Goal: Information Seeking & Learning: Learn about a topic

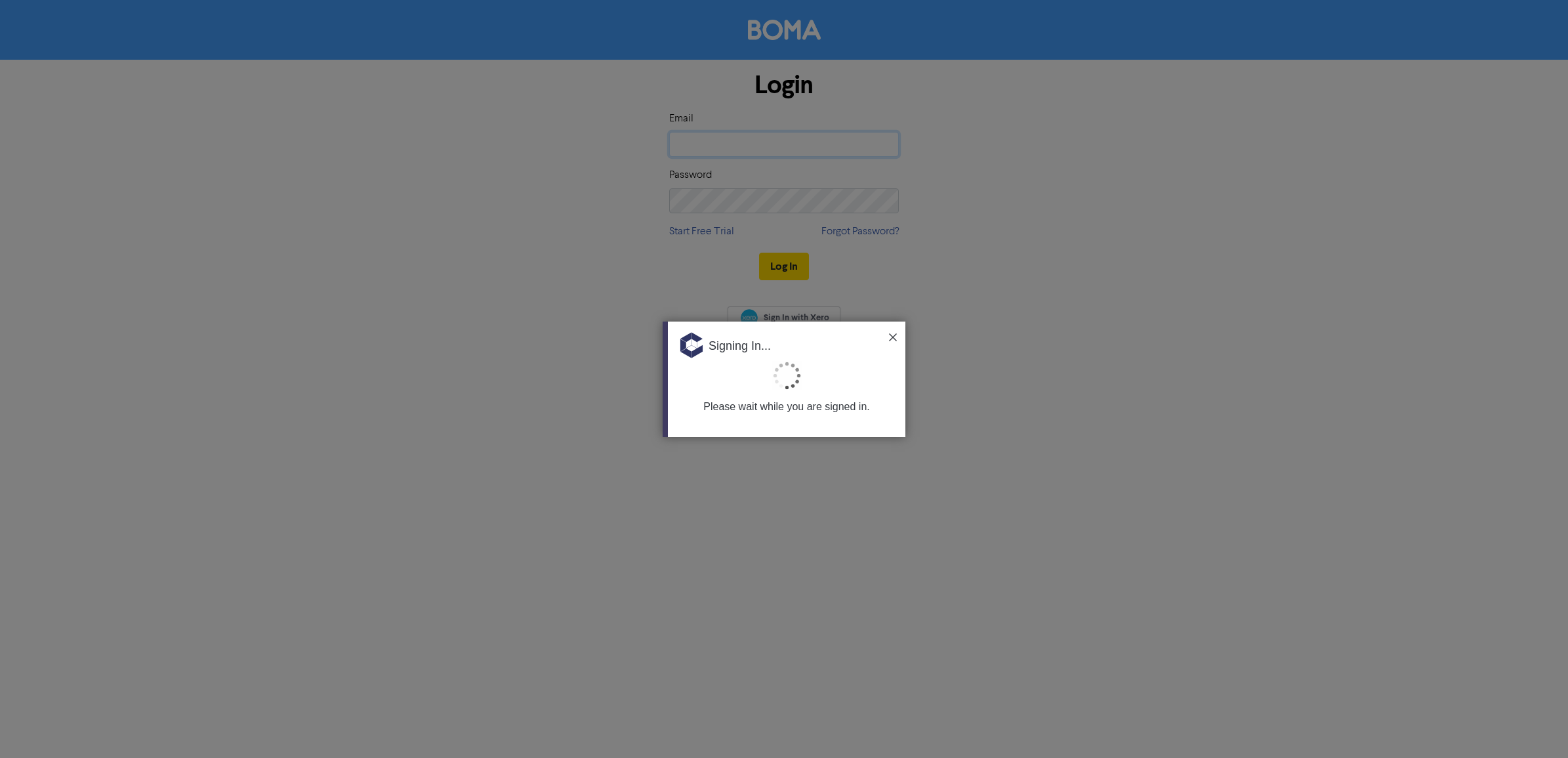
type input "bibek@accountstream.com.au"
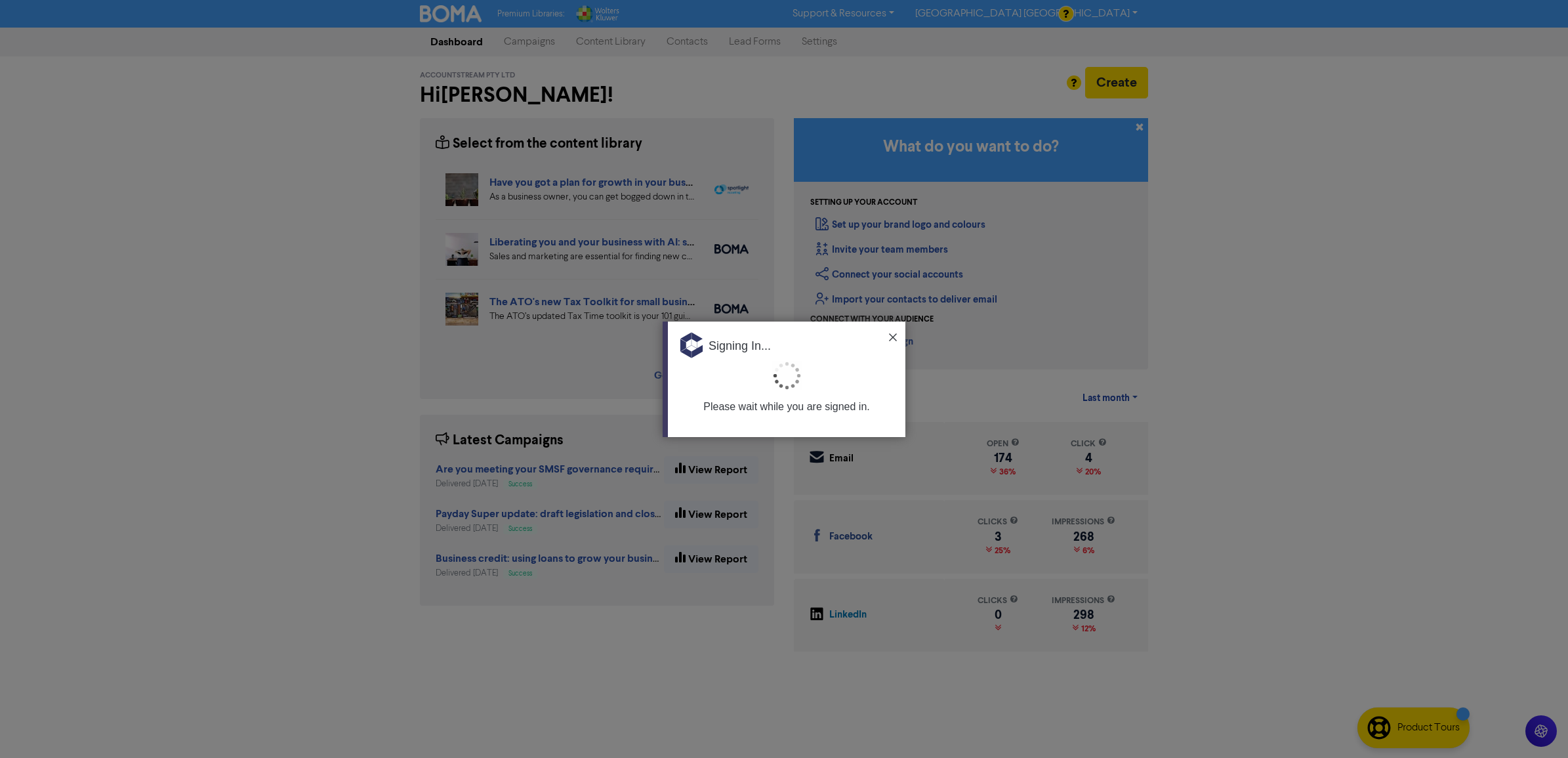
click at [894, 336] on img at bounding box center [893, 337] width 8 height 8
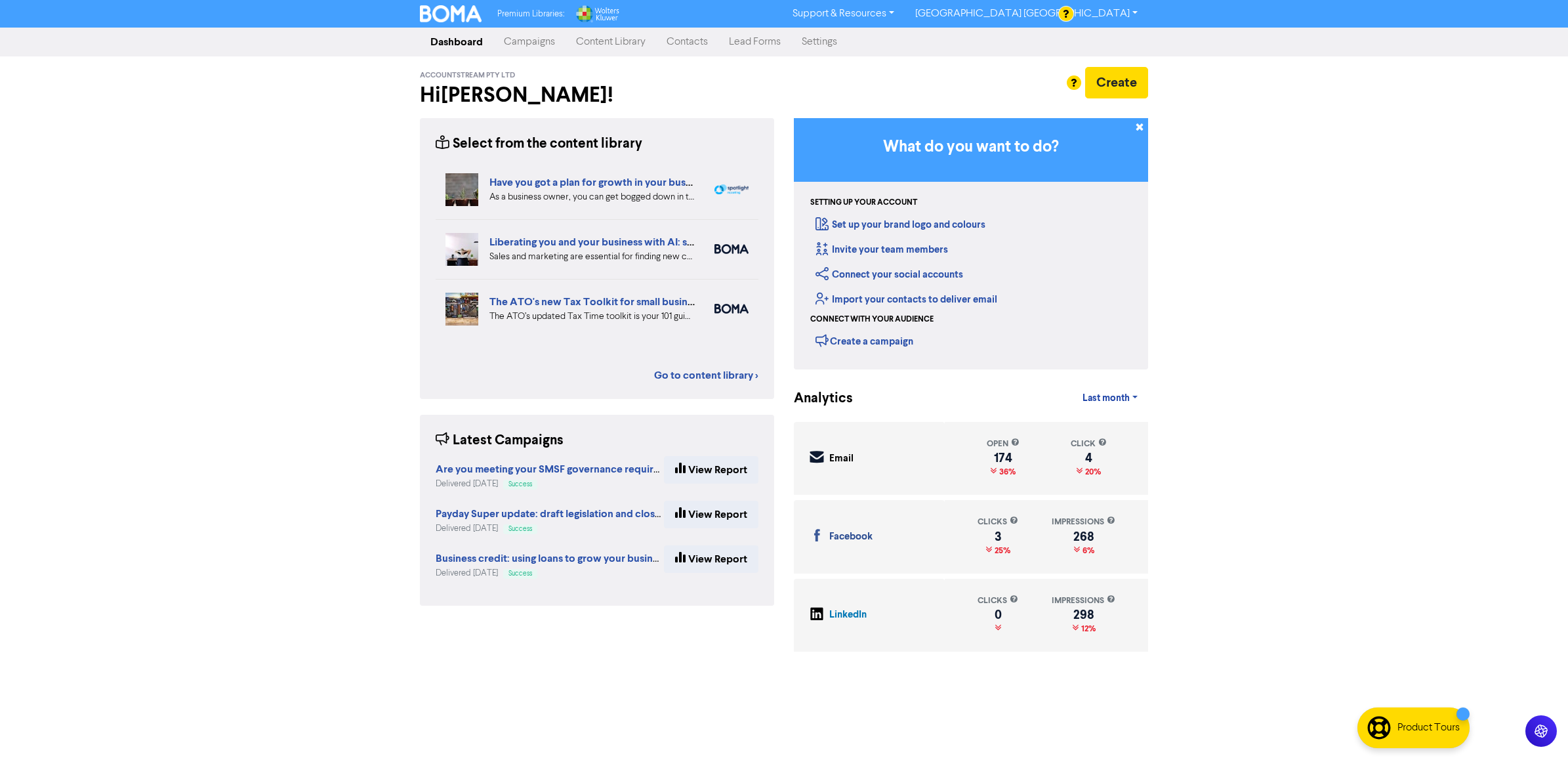
click at [605, 43] on link "Content Library" at bounding box center [611, 41] width 90 height 26
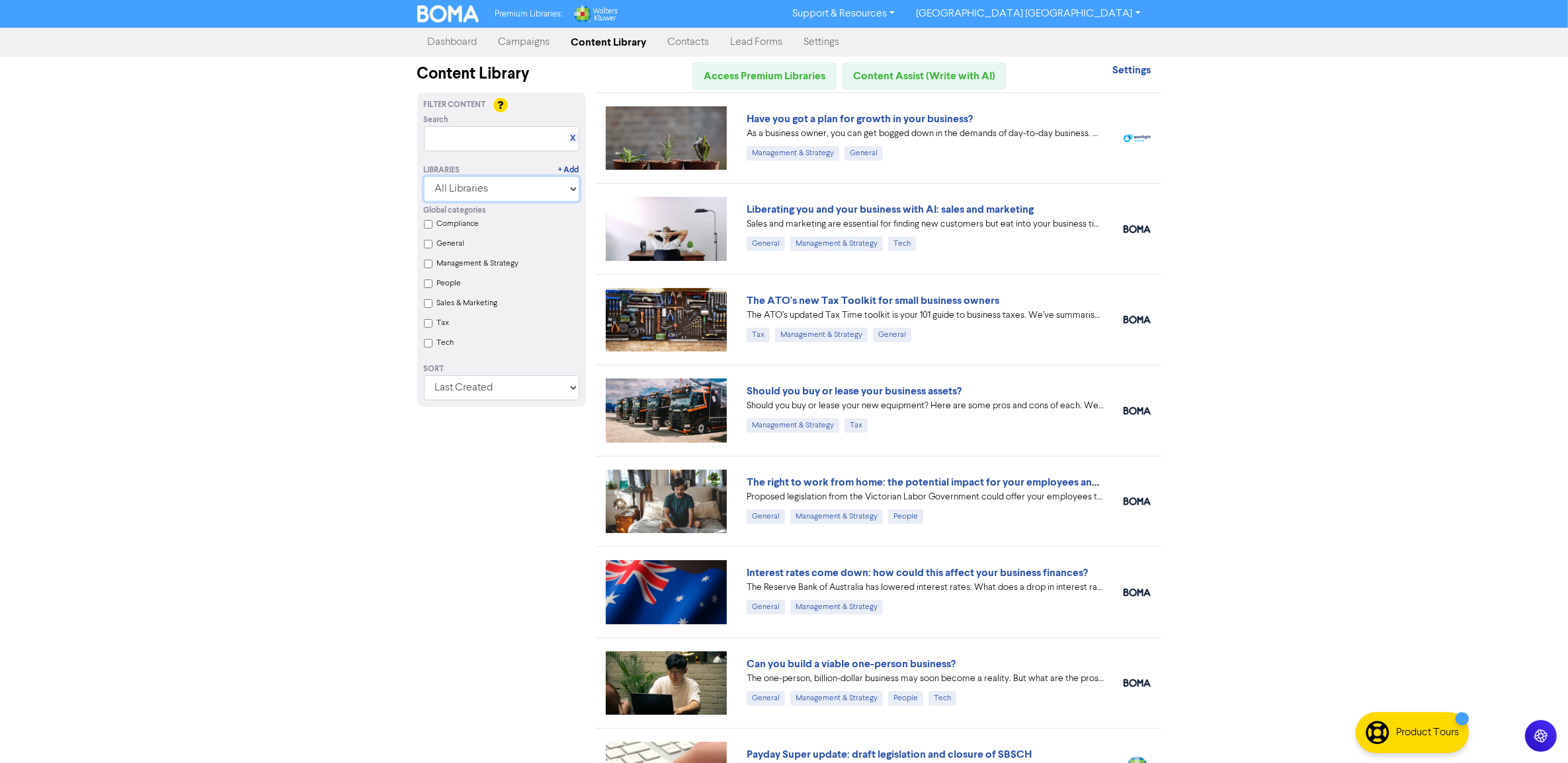
click at [562, 192] on select "All Libraries BOMA Other Partners Wolters Kluwer CCH Premium Xero" at bounding box center [501, 188] width 156 height 25
select select "Wolters Kluwer CCH Premium"
click at [430, 176] on select "All Libraries BOMA Other Partners Wolters Kluwer CCH Premium Xero" at bounding box center [501, 188] width 156 height 25
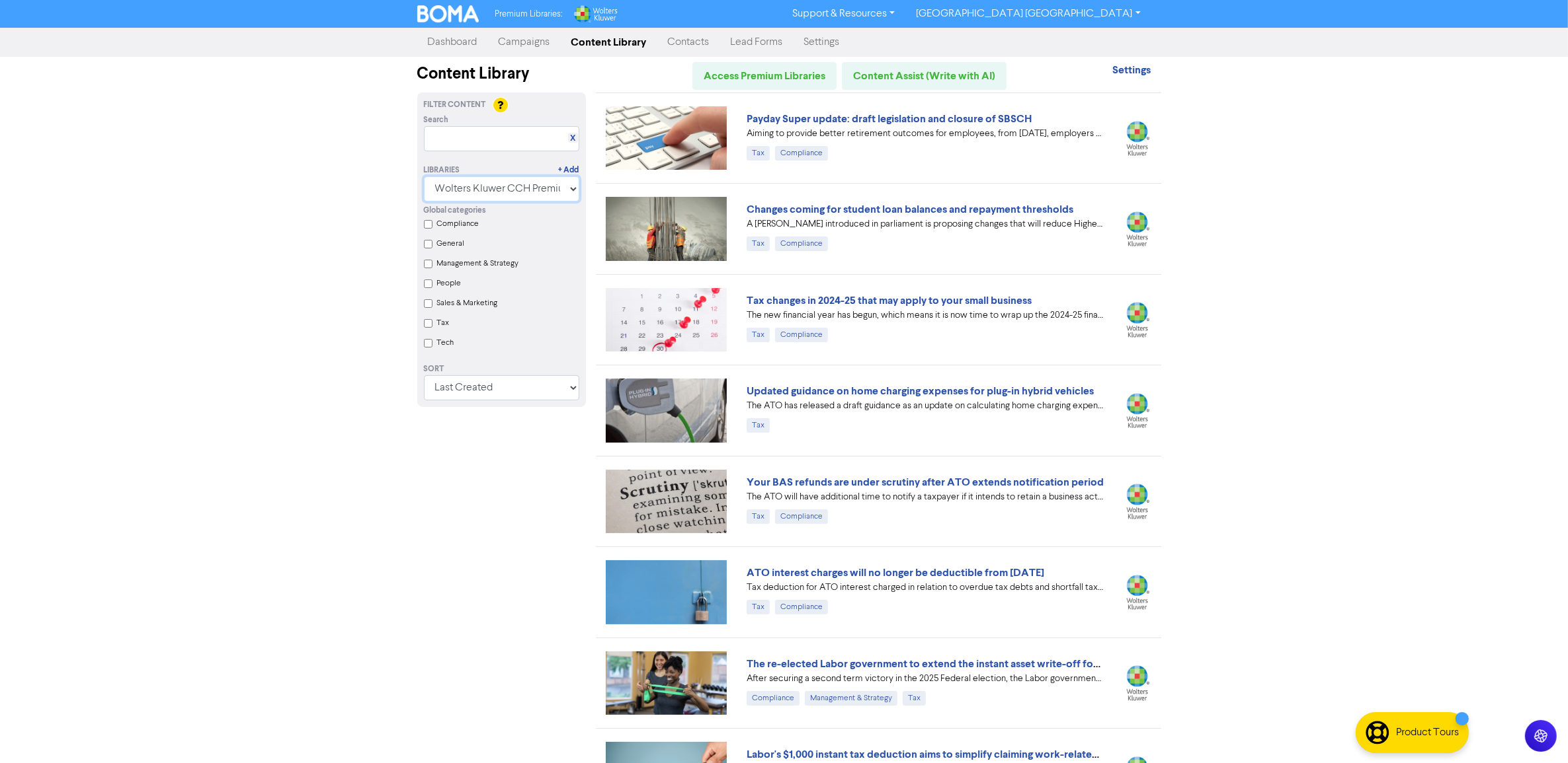
drag, startPoint x: 1571, startPoint y: 140, endPoint x: 1575, endPoint y: -34, distance: 174.0
click at [1568, 0] on html "Premium Libraries: Support & Resources Video Tutorials FAQ & Guides Marketing E…" at bounding box center [784, 381] width 1568 height 763
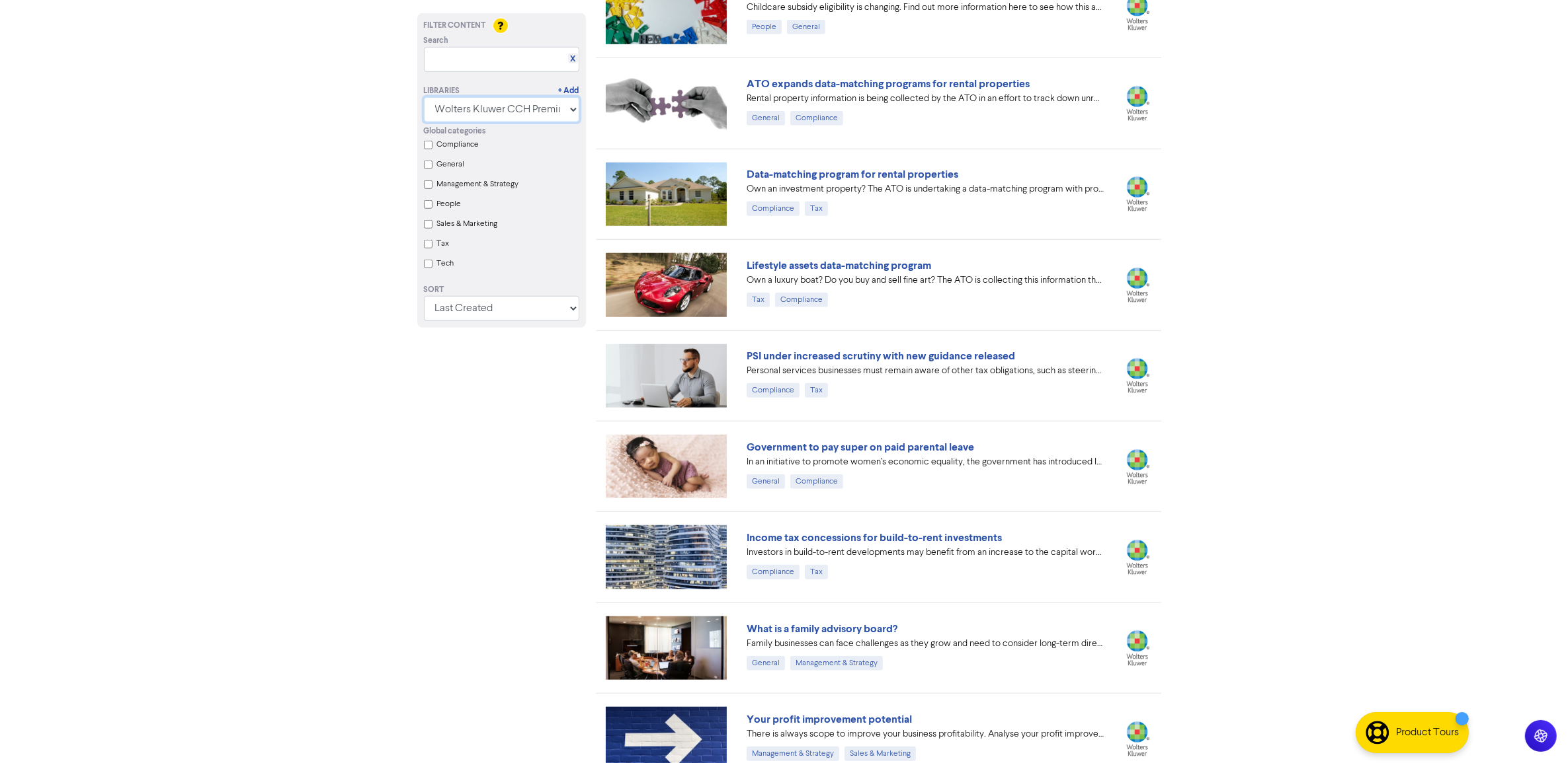
scroll to position [1213, 0]
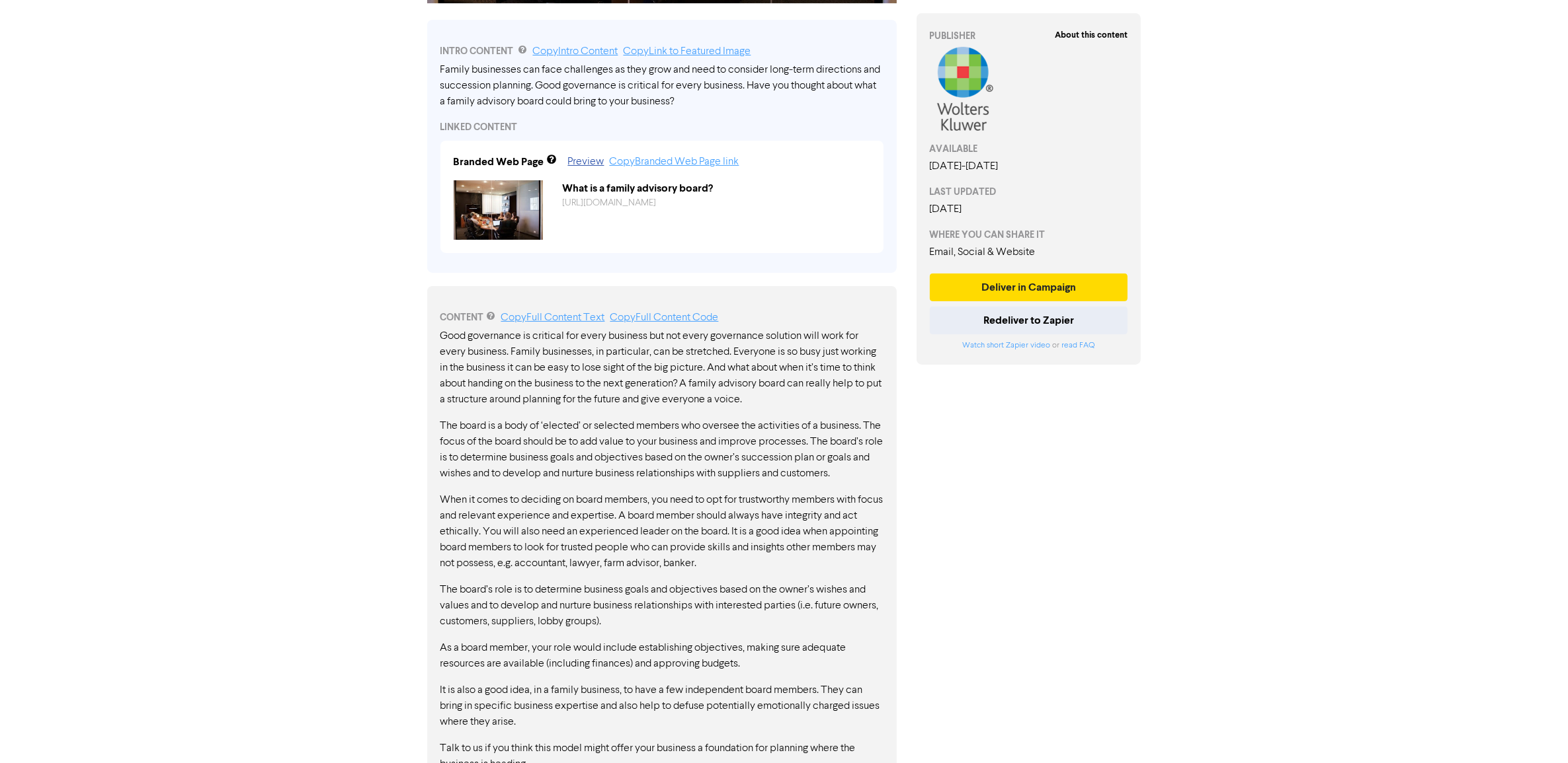
scroll to position [462, 0]
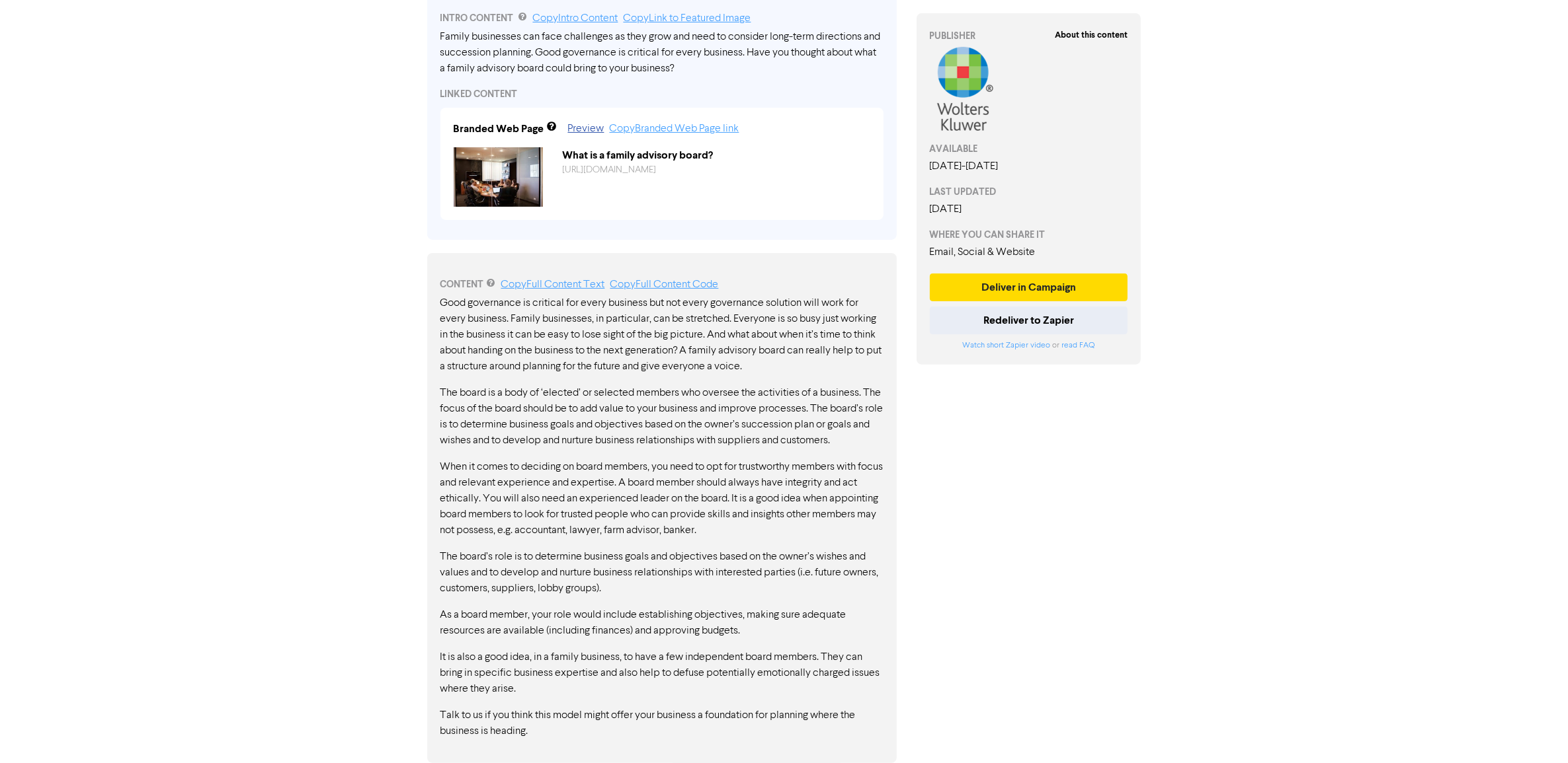
drag, startPoint x: 450, startPoint y: 459, endPoint x: 828, endPoint y: 472, distance: 378.2
click at [828, 472] on p "When it comes to deciding on board members, you need to opt for trustworthy mem…" at bounding box center [662, 499] width 443 height 79
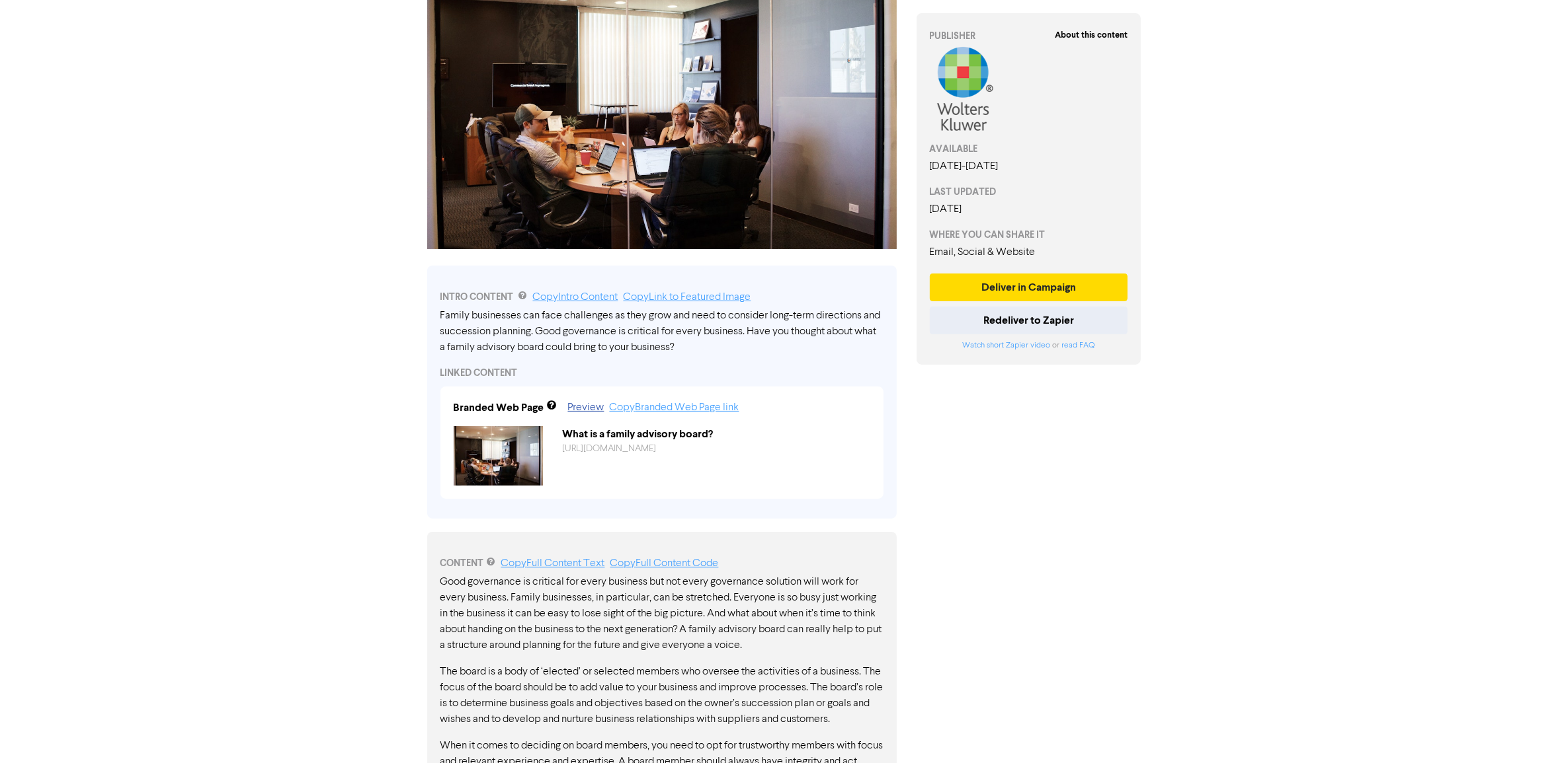
scroll to position [0, 0]
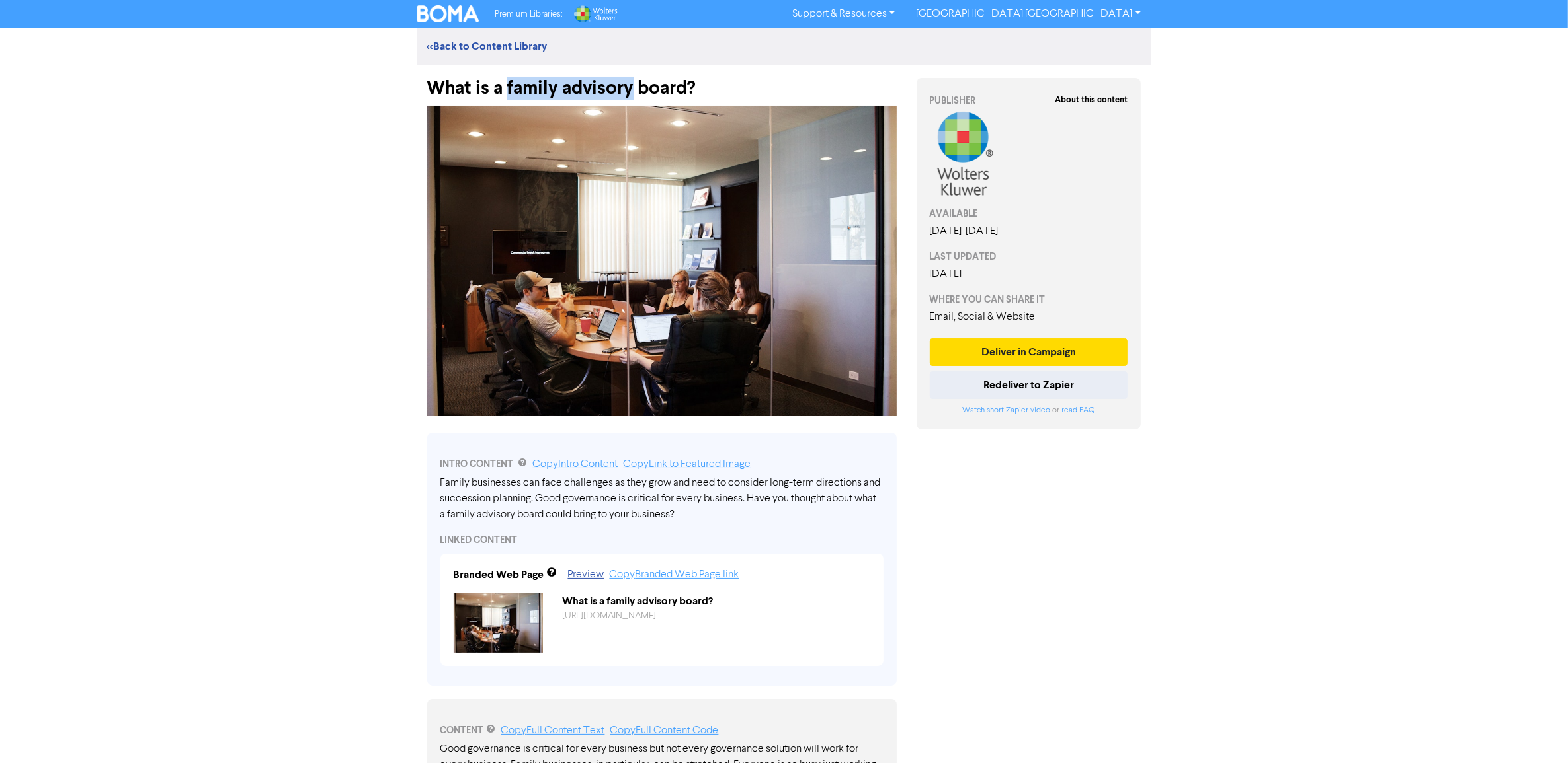
drag, startPoint x: 508, startPoint y: 87, endPoint x: 633, endPoint y: 80, distance: 125.2
click at [633, 80] on div "What is a family advisory board?" at bounding box center [662, 81] width 469 height 34
drag, startPoint x: 633, startPoint y: 80, endPoint x: 582, endPoint y: 99, distance: 54.4
click at [583, 99] on div at bounding box center [662, 261] width 489 height 324
drag, startPoint x: 562, startPoint y: 84, endPoint x: 685, endPoint y: 83, distance: 123.0
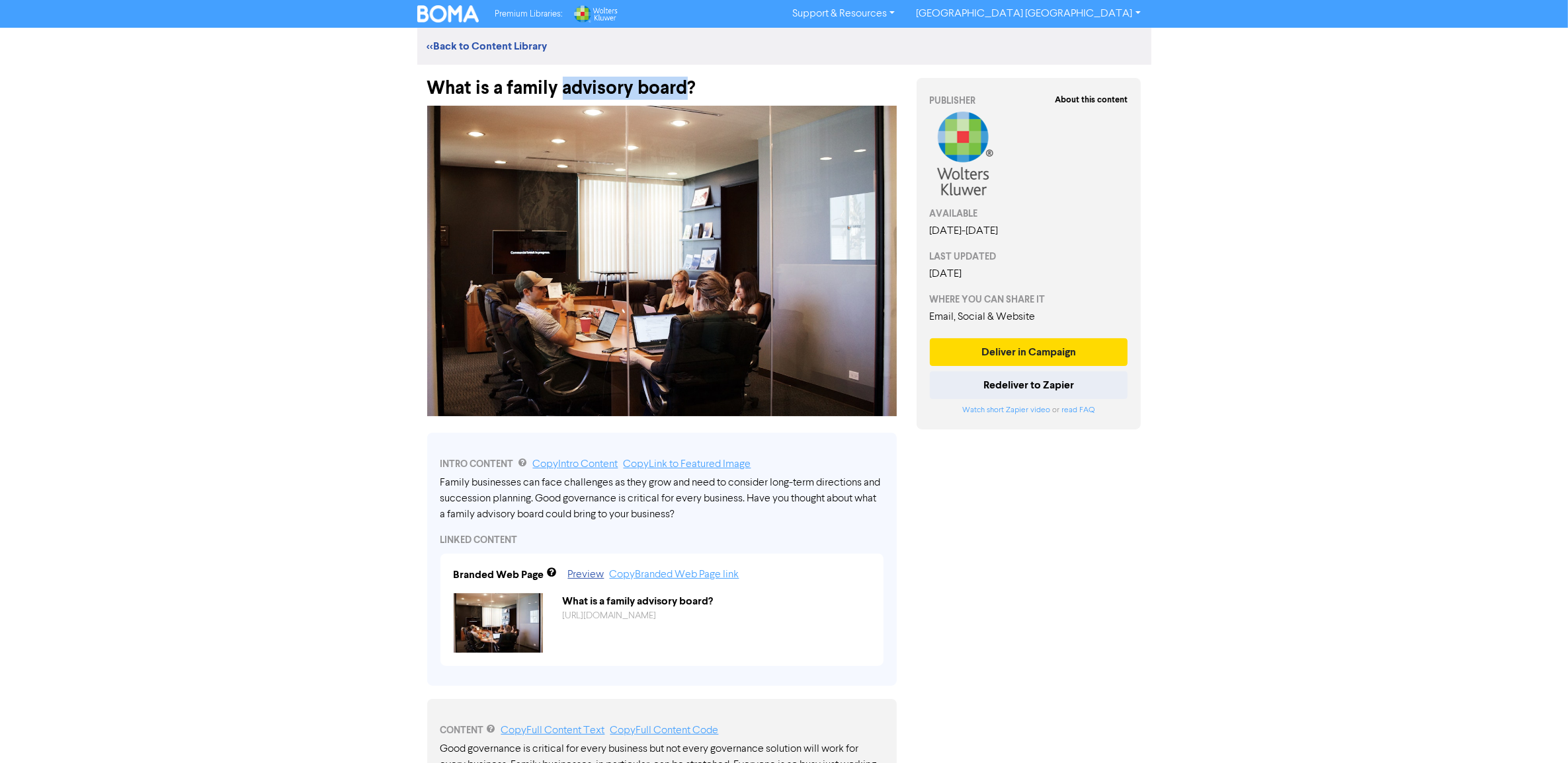
click at [685, 83] on div "What is a family advisory board?" at bounding box center [662, 81] width 469 height 34
copy div "advisory board"
click at [445, 45] on link "<< Back to Content Library" at bounding box center [487, 46] width 120 height 13
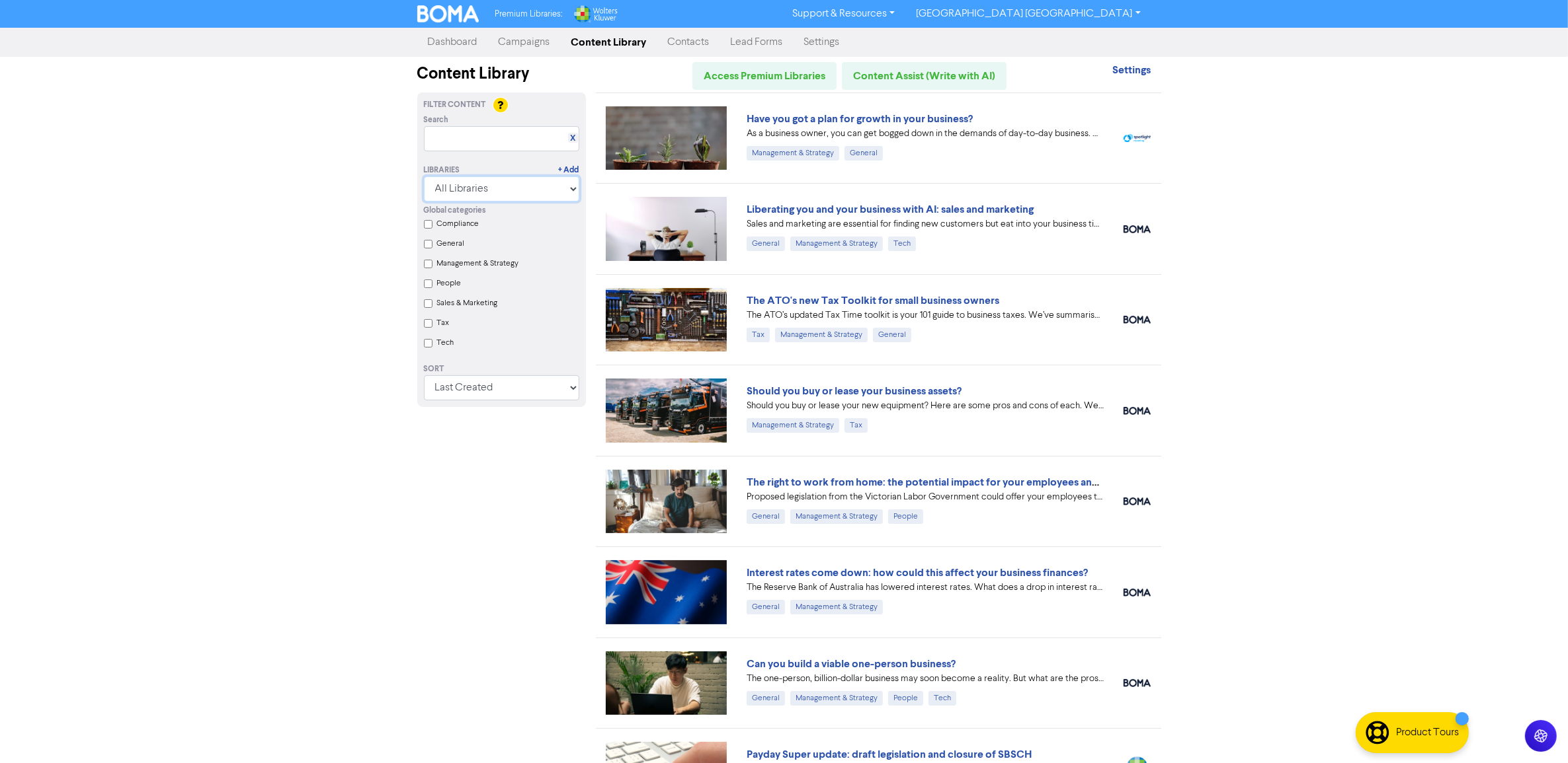
drag, startPoint x: 506, startPoint y: 182, endPoint x: 463, endPoint y: 199, distance: 46.2
click at [506, 182] on select "All Libraries BOMA Other Partners Wolters Kluwer CCH Premium Xero" at bounding box center [501, 188] width 156 height 25
select select "Wolters Kluwer CCH Premium"
click at [430, 176] on select "All Libraries BOMA Other Partners Wolters Kluwer CCH Premium Xero" at bounding box center [501, 188] width 156 height 25
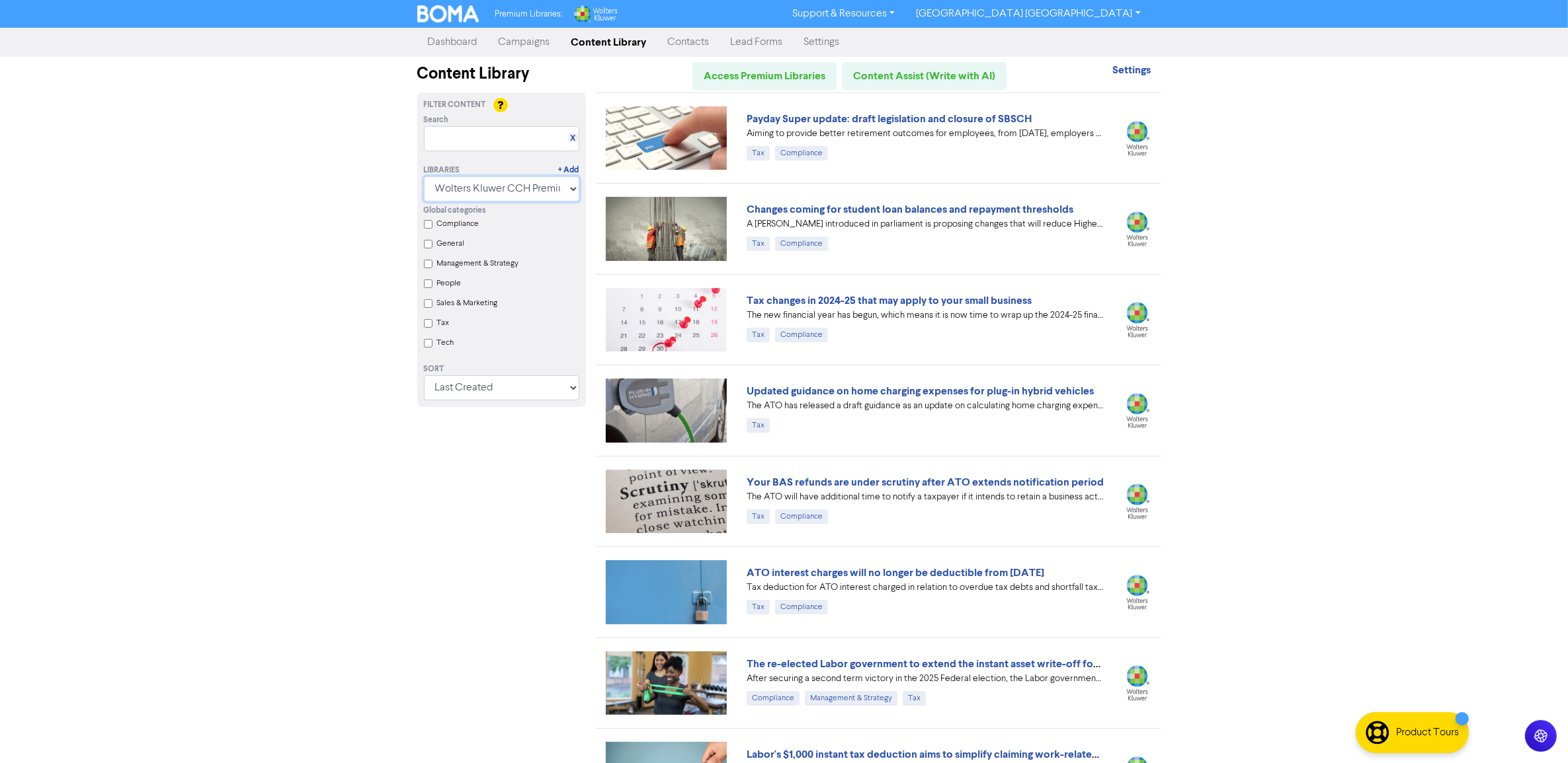
click at [567, 181] on select "All Libraries BOMA Other Partners Wolters Kluwer CCH Premium Xero" at bounding box center [501, 188] width 156 height 25
select select
click at [430, 176] on select "All Libraries BOMA Other Partners Wolters Kluwer CCH Premium Xero" at bounding box center [501, 188] width 156 height 25
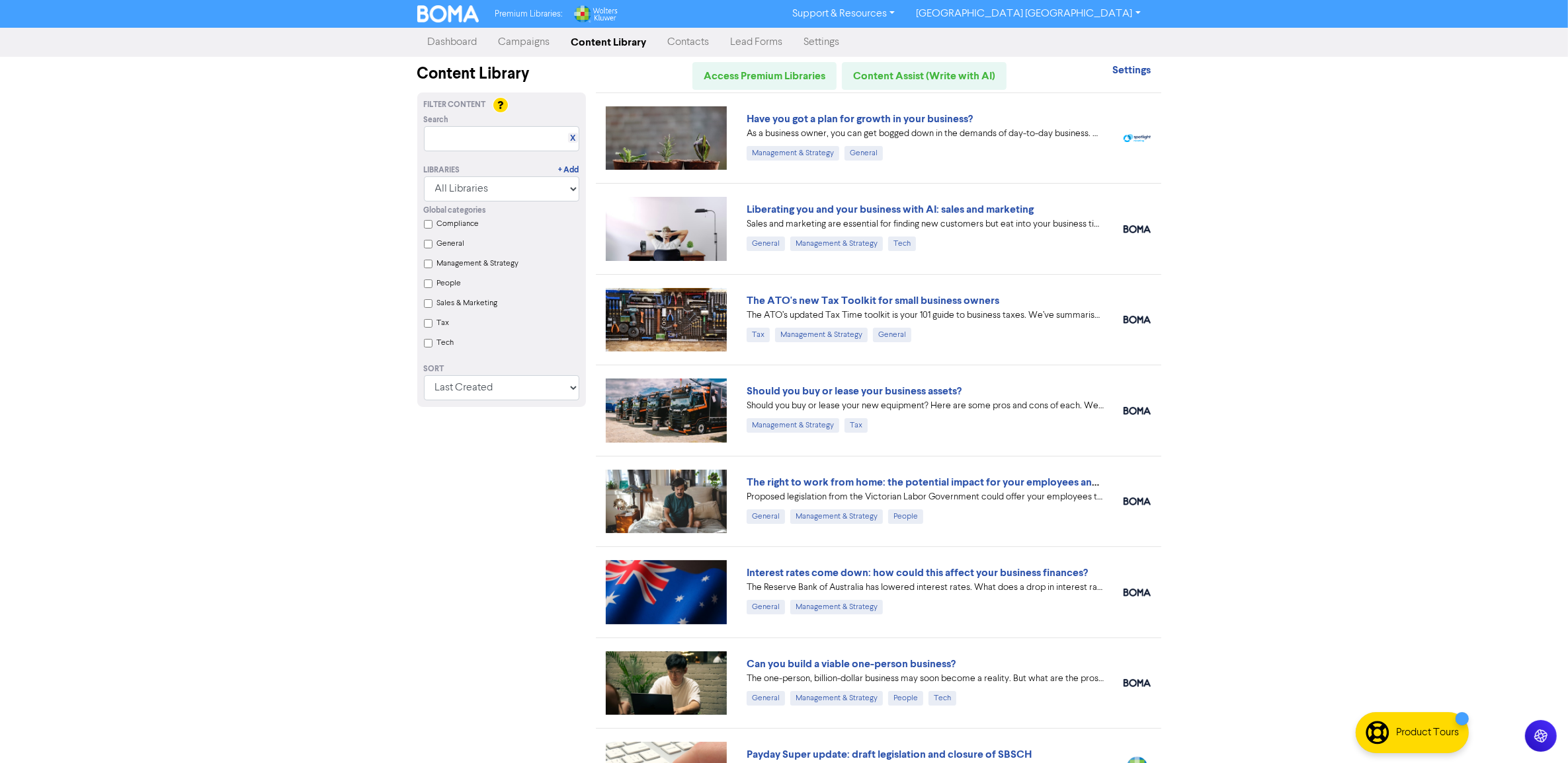
click at [599, 11] on img at bounding box center [595, 14] width 45 height 17
click at [428, 226] on input "Compliance" at bounding box center [428, 224] width 8 height 8
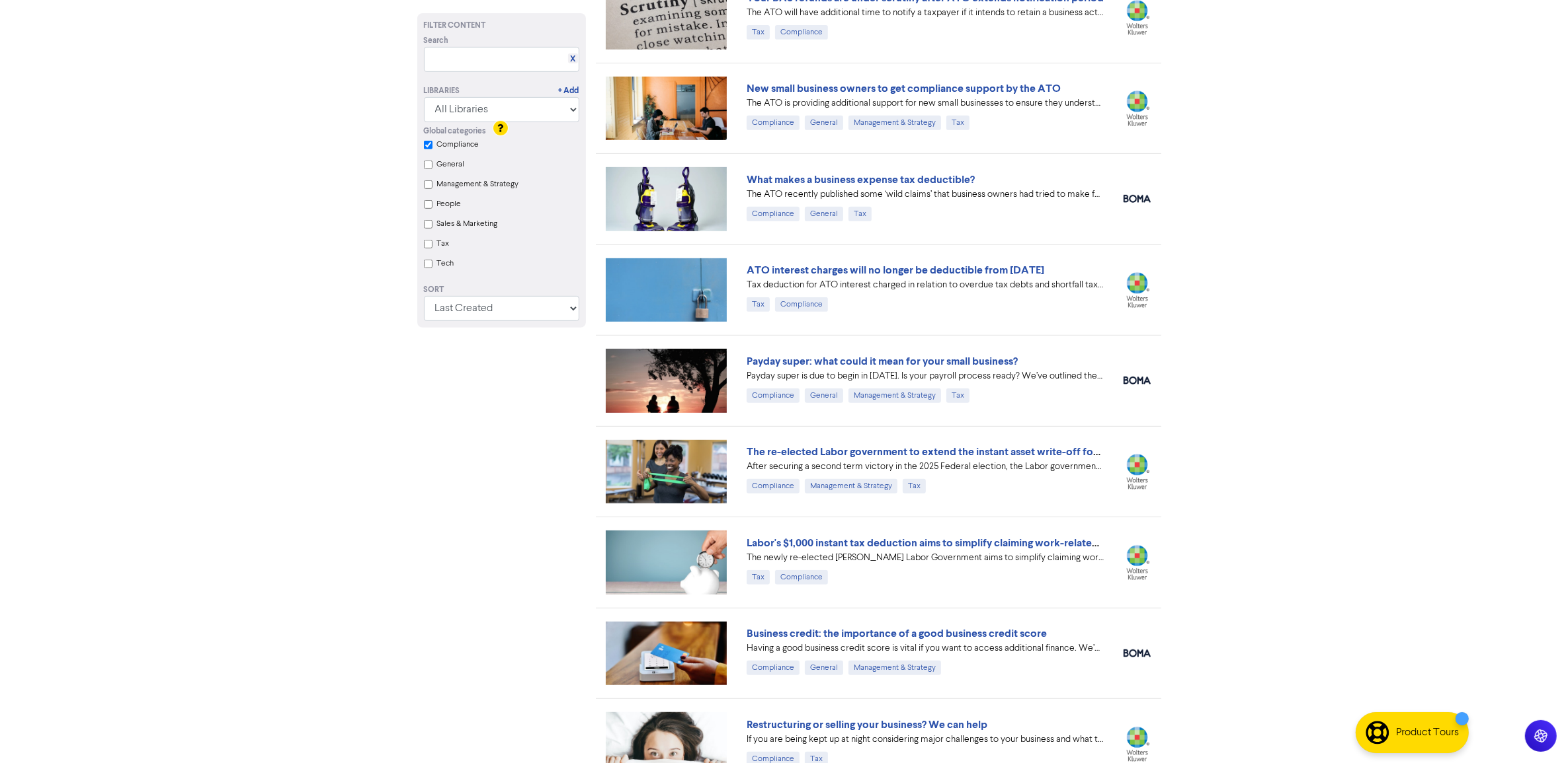
scroll to position [489, 0]
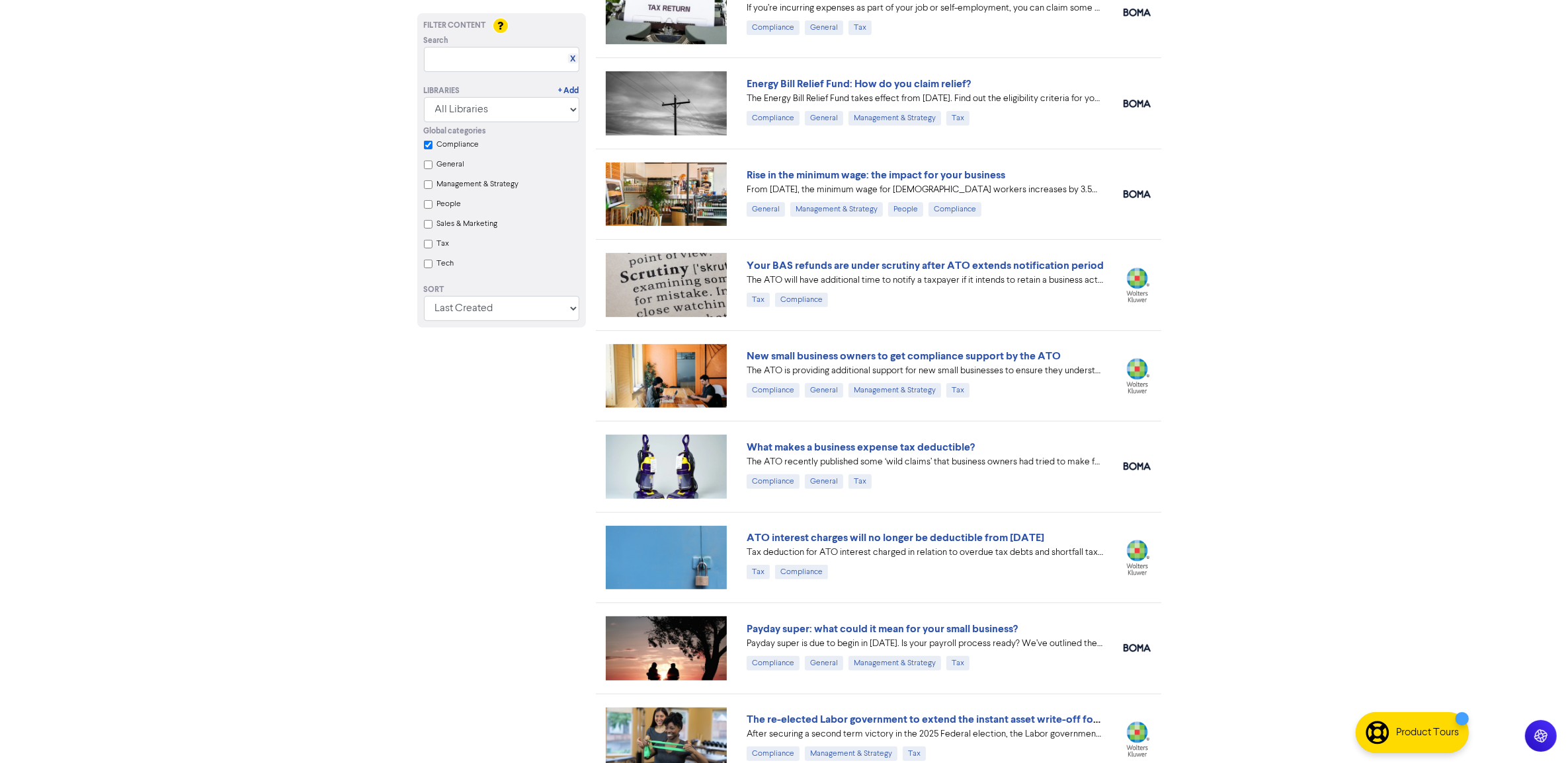
drag, startPoint x: 428, startPoint y: 142, endPoint x: 427, endPoint y: 150, distance: 8.1
click at [428, 142] on input "Compliance" at bounding box center [428, 144] width 8 height 8
checkbox input "false"
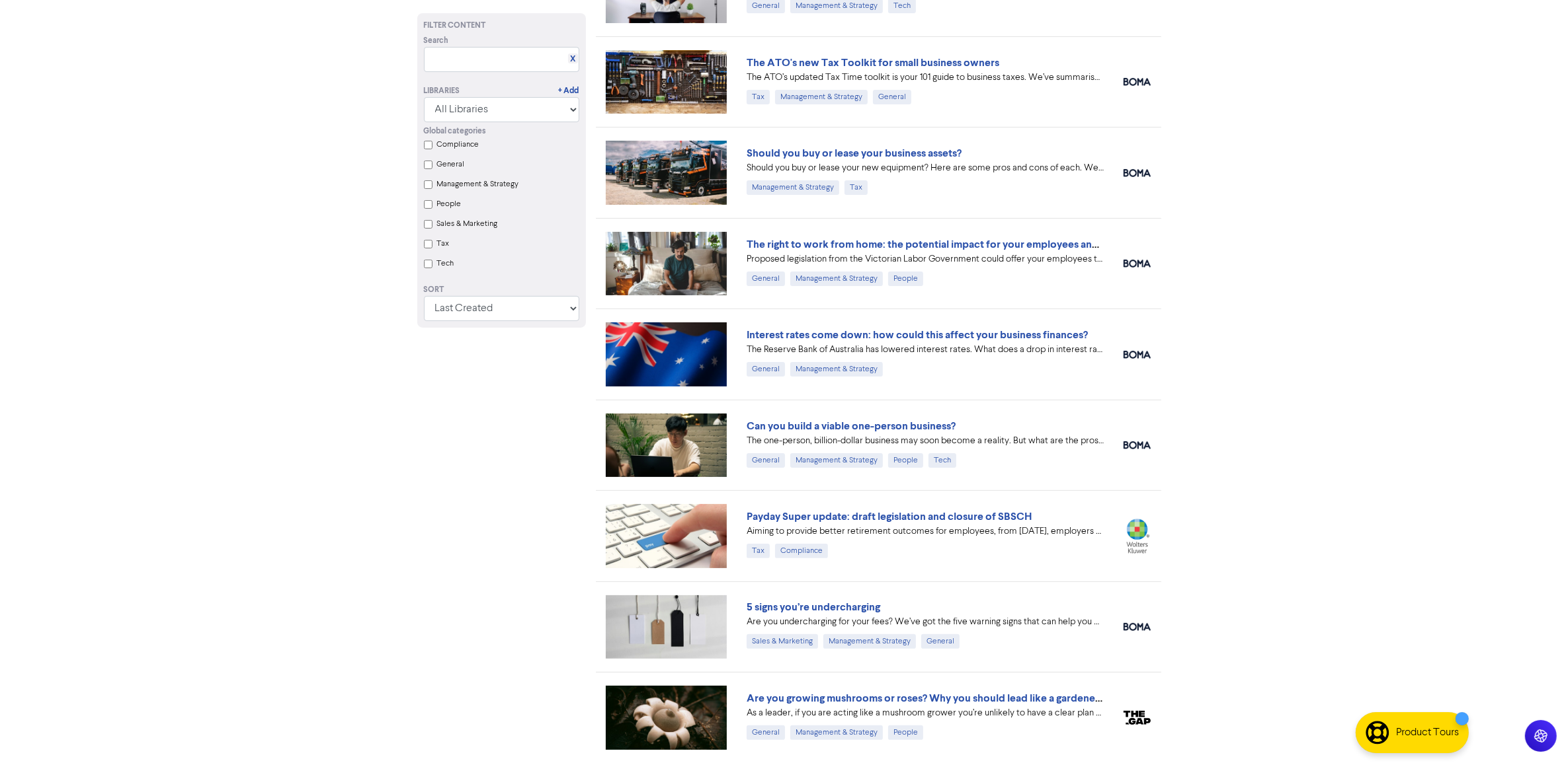
scroll to position [0, 0]
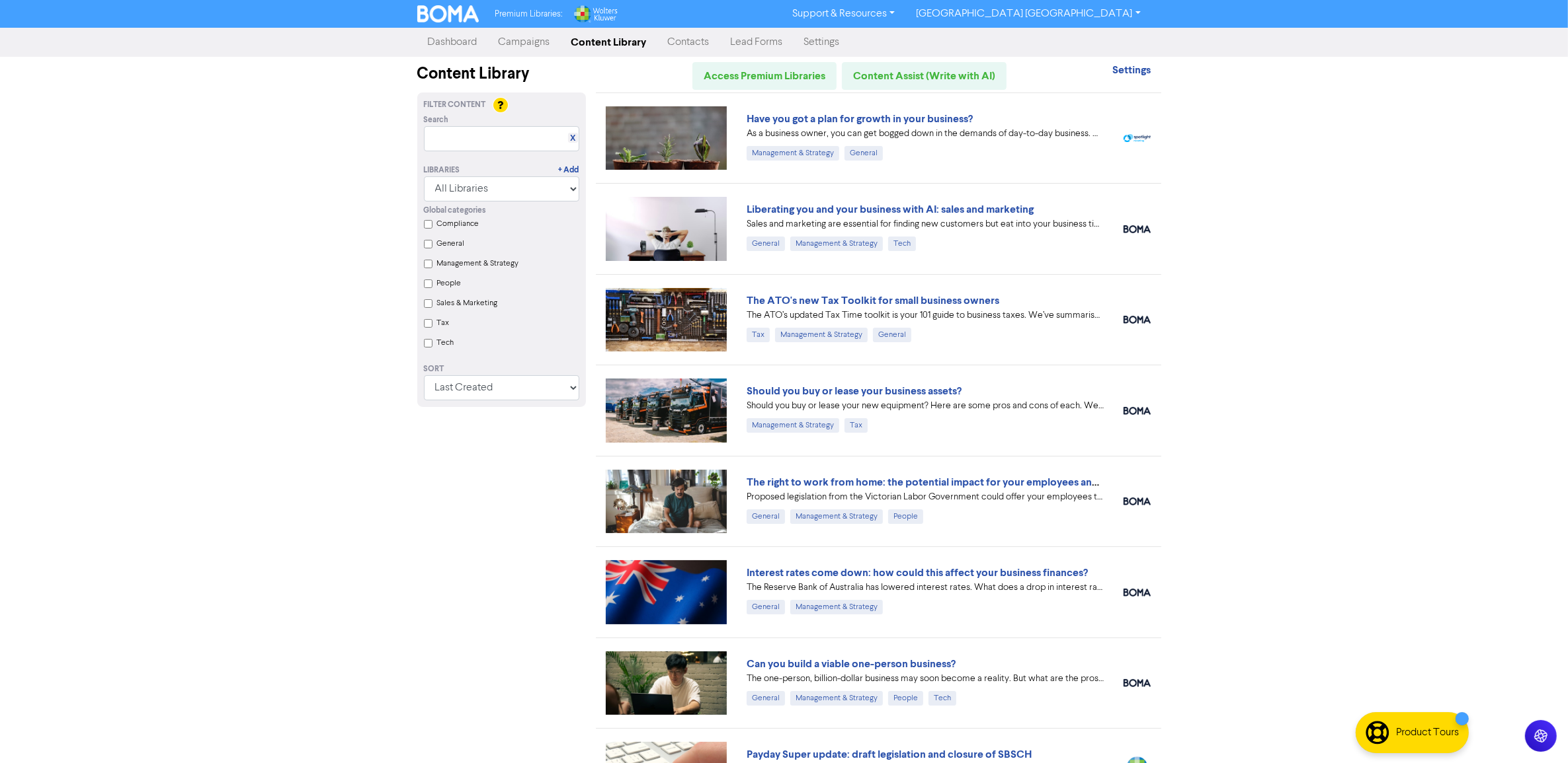
click at [424, 348] on input "Tech" at bounding box center [428, 343] width 8 height 8
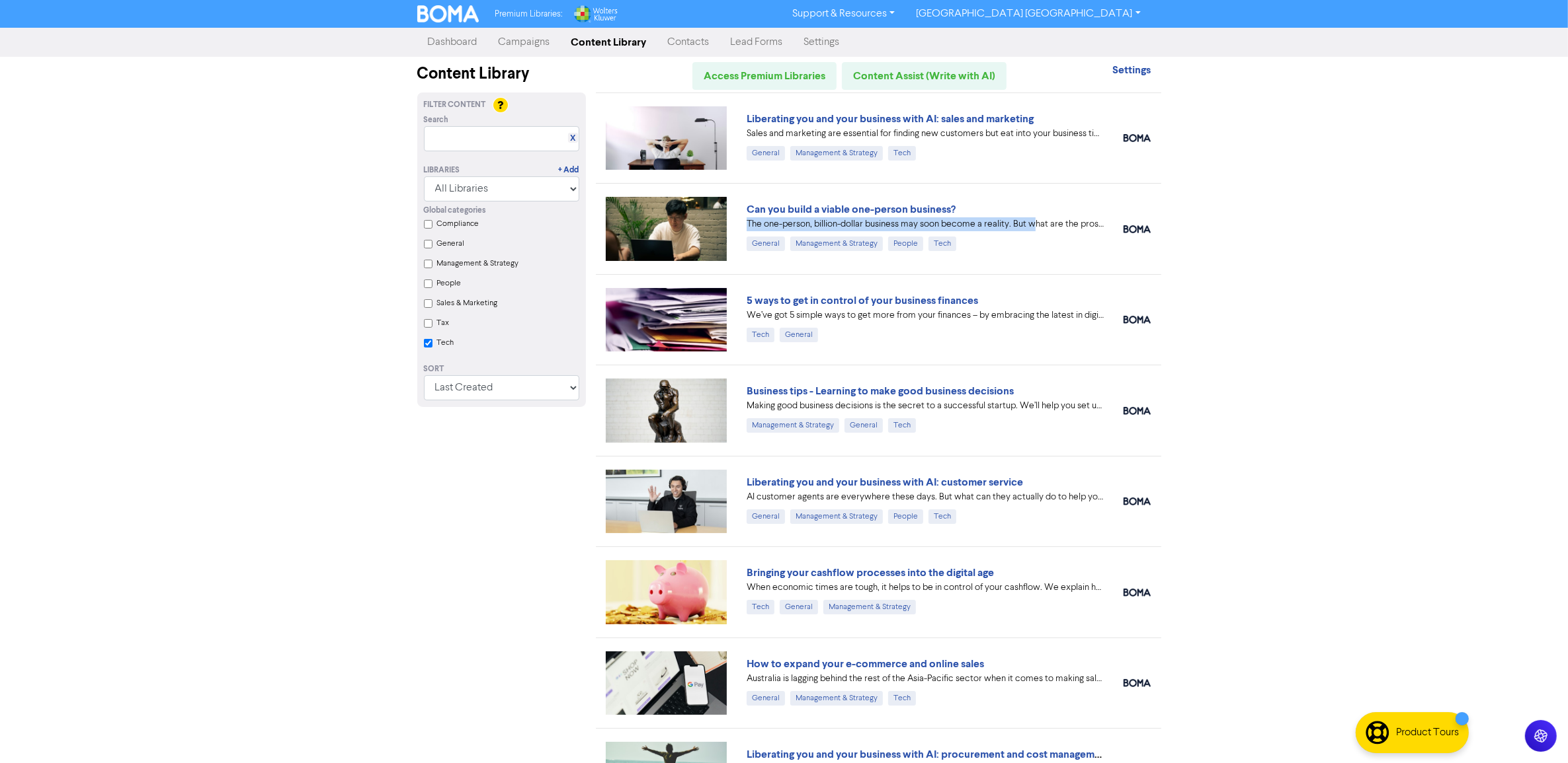
drag, startPoint x: 1035, startPoint y: 229, endPoint x: 1069, endPoint y: 210, distance: 38.9
click at [1069, 210] on div "Can you build a viable one-person business? The one-person, billion-dollar busi…" at bounding box center [925, 225] width 357 height 49
drag, startPoint x: 1066, startPoint y: 311, endPoint x: 871, endPoint y: 316, distance: 195.1
click at [871, 316] on div "We’ve got 5 simple ways to get more from your finances – by embracing the lates…" at bounding box center [925, 316] width 357 height 14
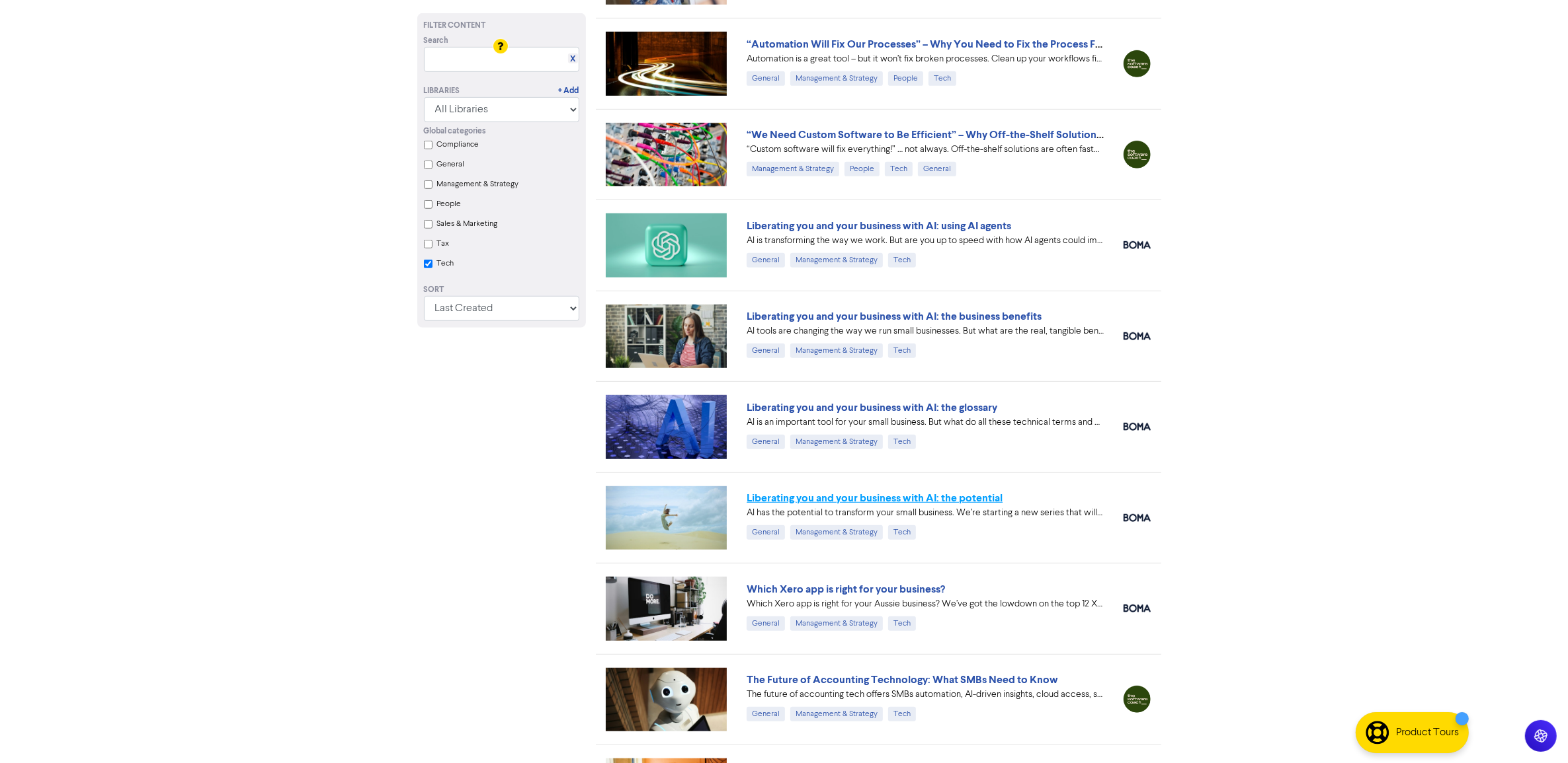
scroll to position [992, 0]
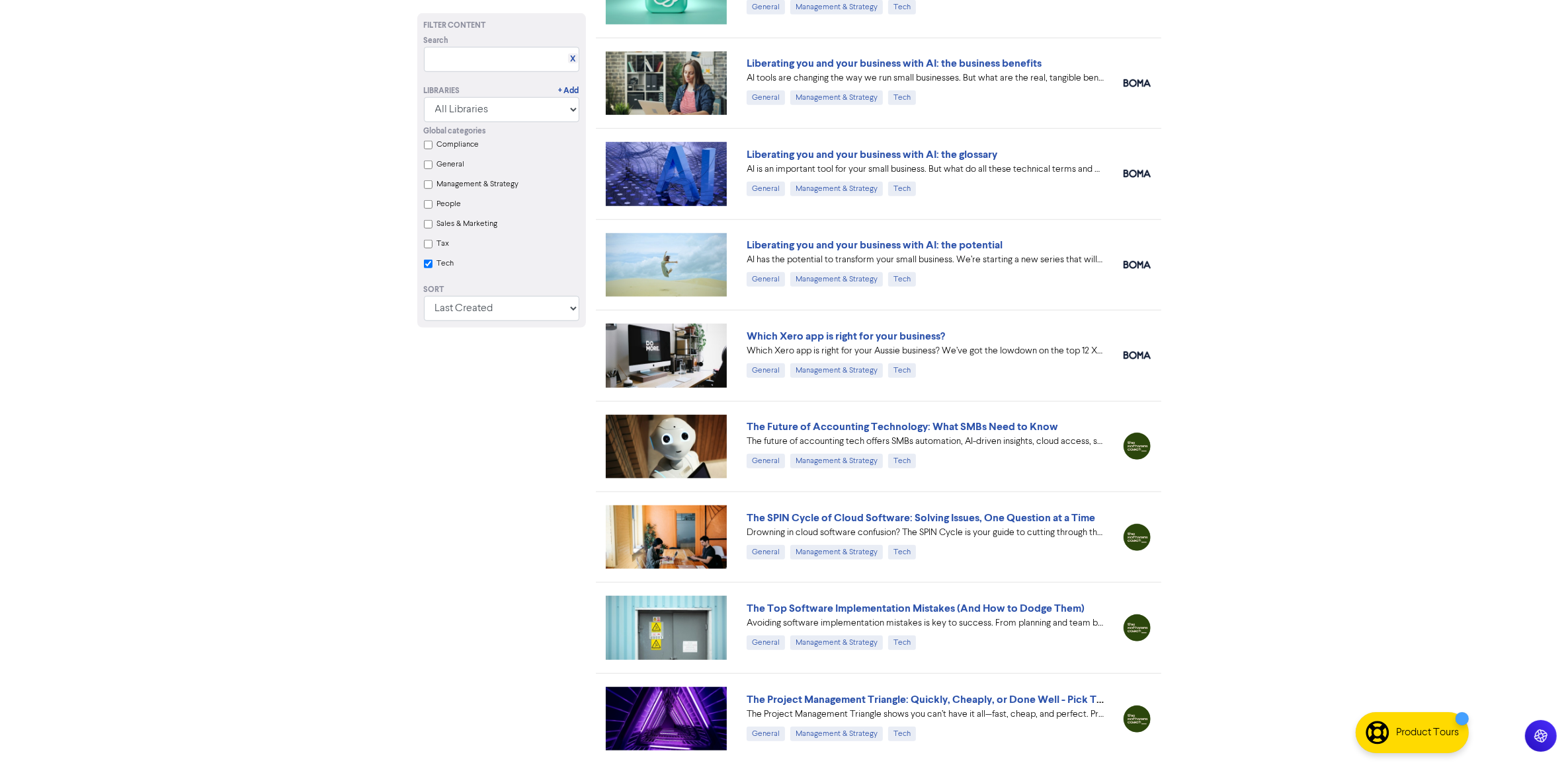
checkbox input "true"
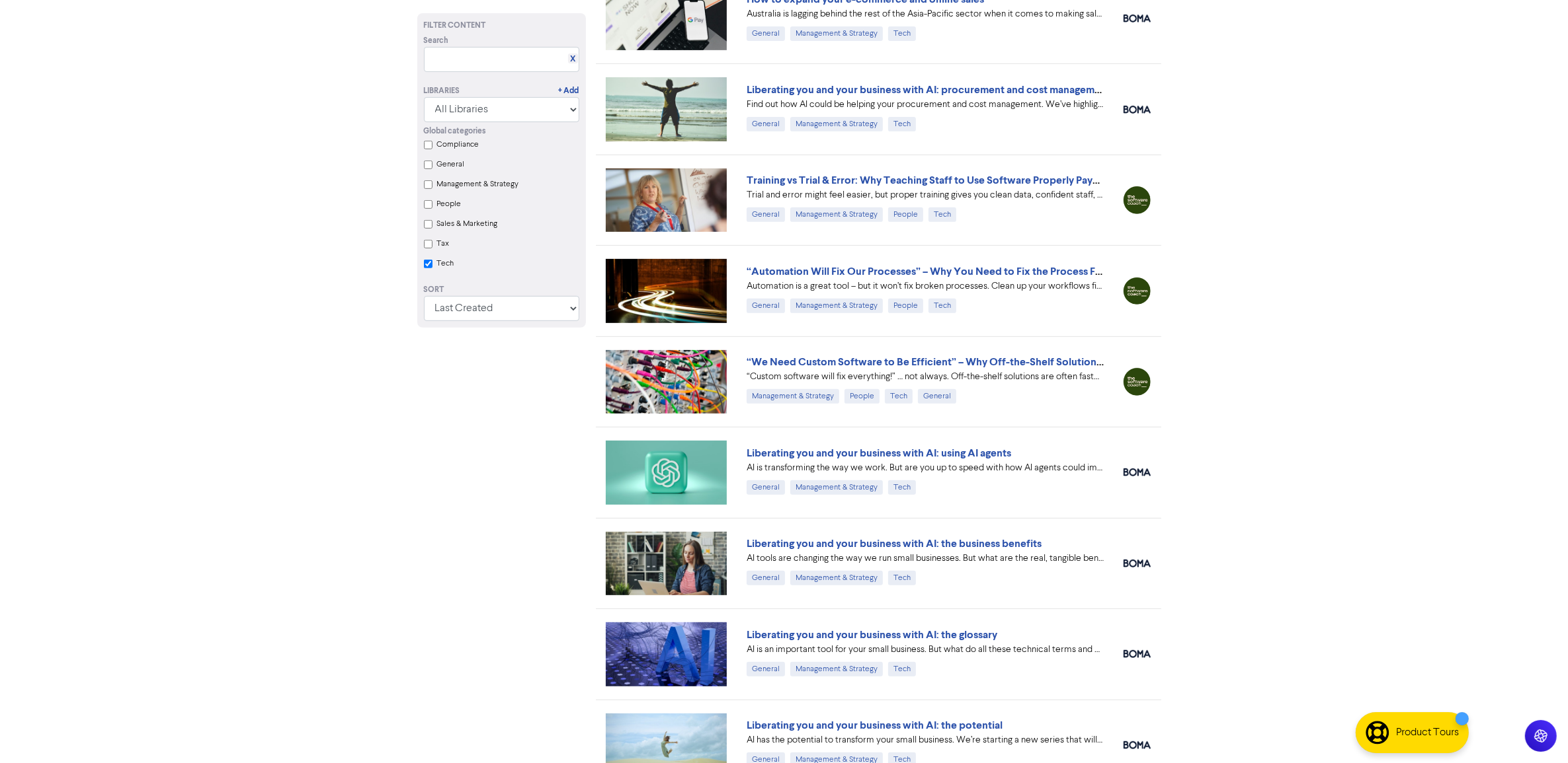
scroll to position [510, 0]
